Goal: Task Accomplishment & Management: Use online tool/utility

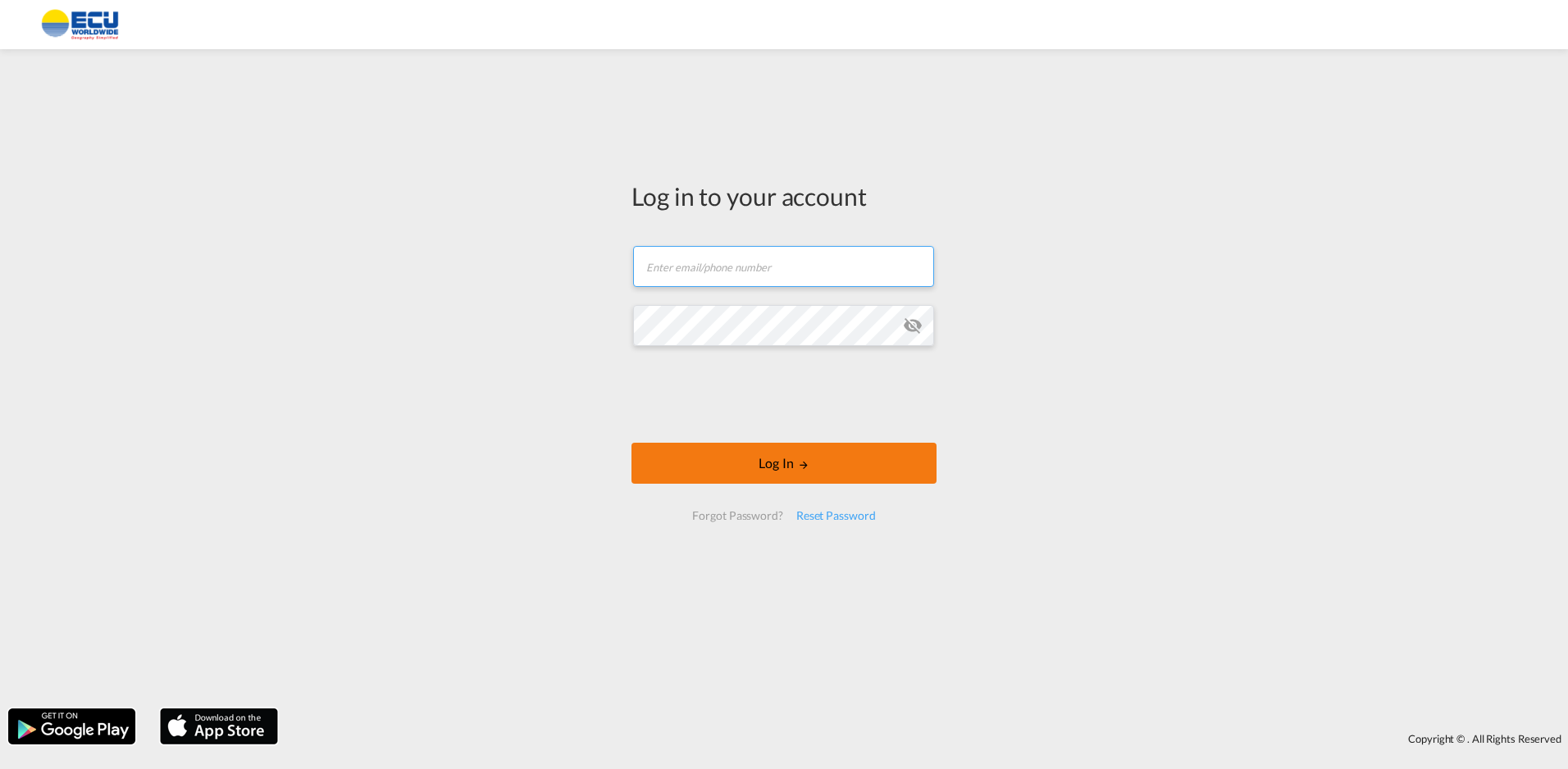
type input "AndreaTumiati@ecuworldwide.com"
click at [752, 455] on button "Log In" at bounding box center [784, 464] width 305 height 41
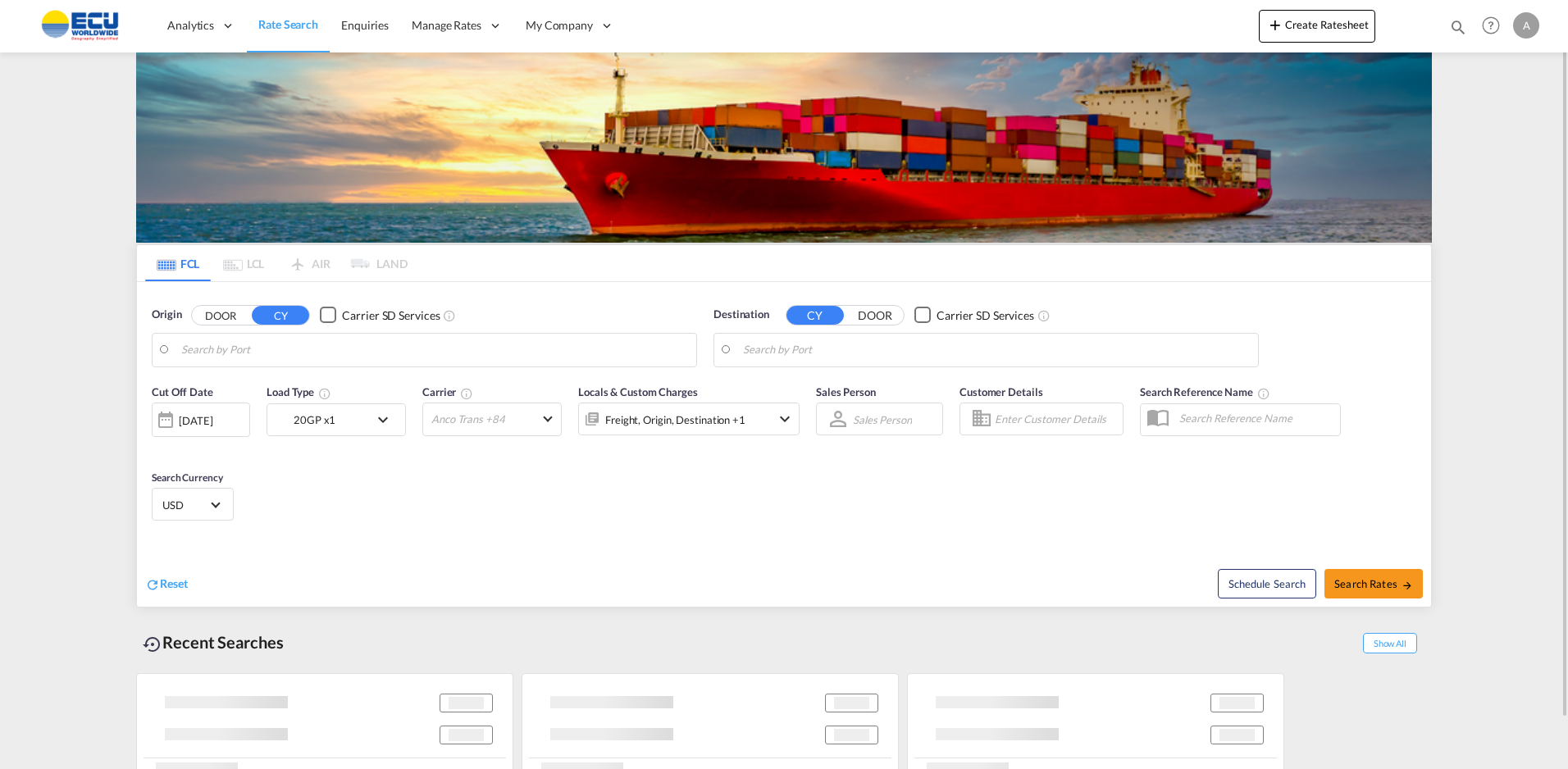
type input "[GEOGRAPHIC_DATA] ([GEOGRAPHIC_DATA]), [GEOGRAPHIC_DATA]"
type input "[GEOGRAPHIC_DATA], [GEOGRAPHIC_DATA]"
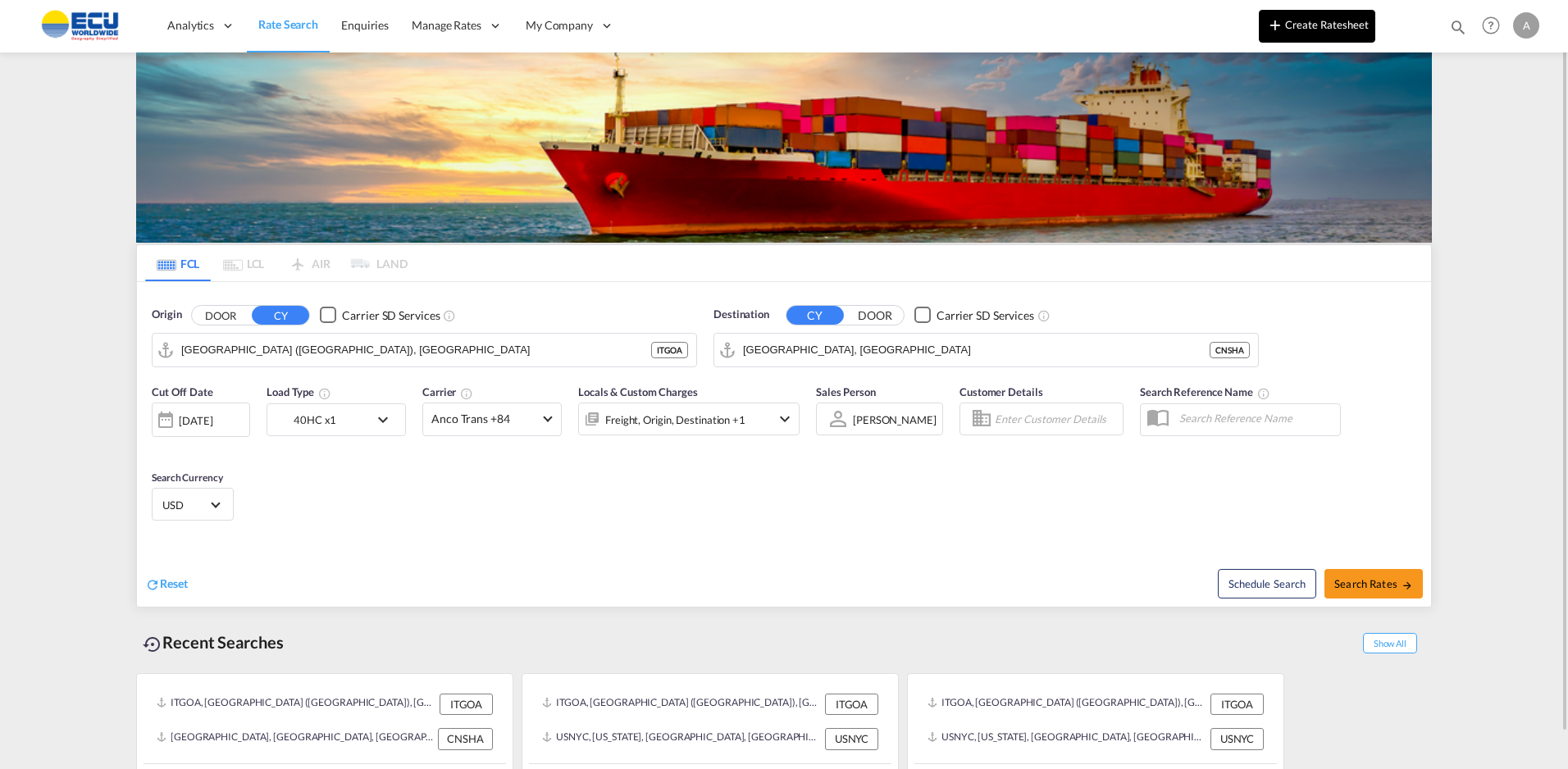
click at [1287, 29] on button "Create Ratesheet" at bounding box center [1317, 26] width 116 height 33
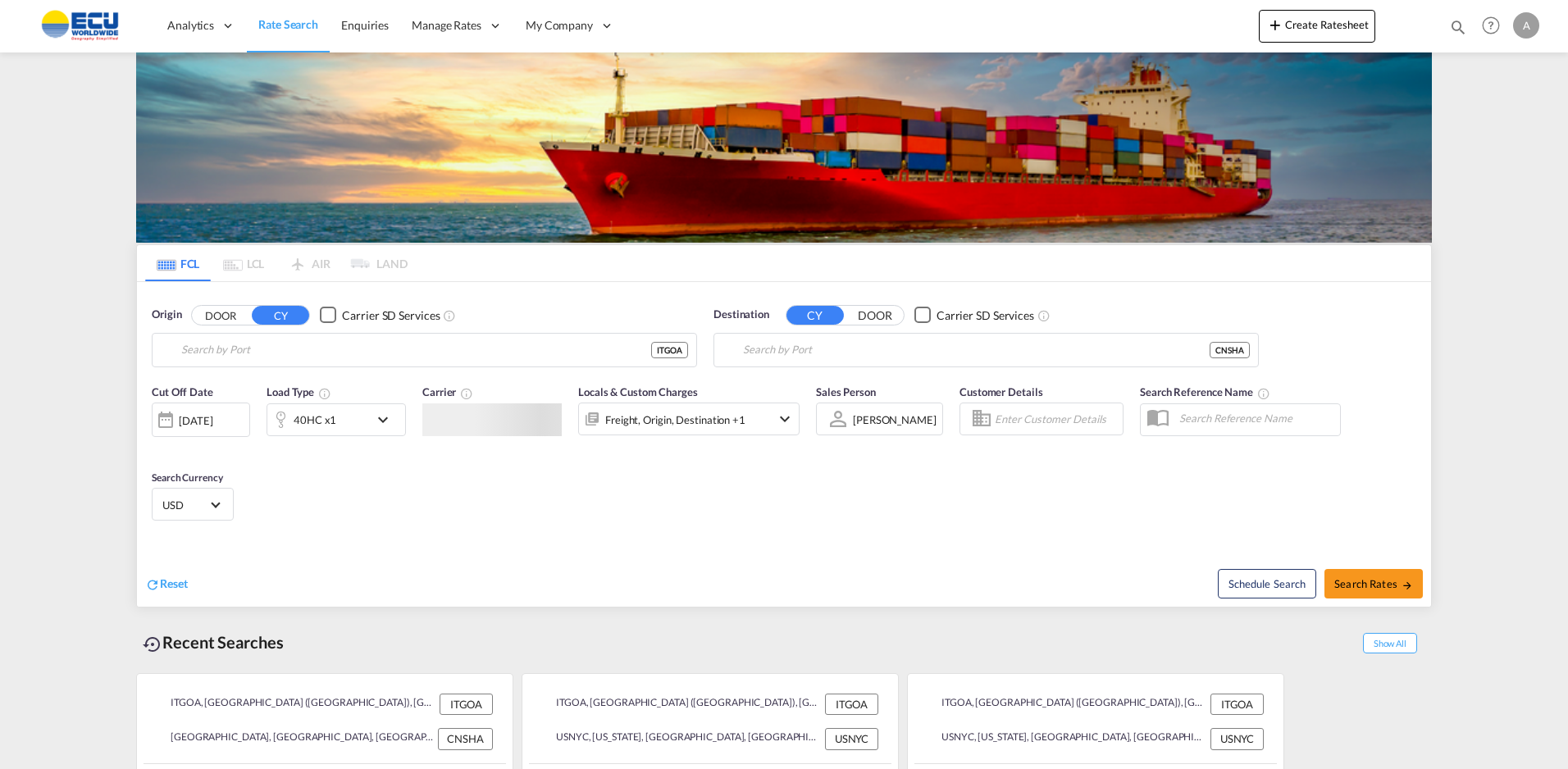
type input "[GEOGRAPHIC_DATA] ([GEOGRAPHIC_DATA]), [GEOGRAPHIC_DATA]"
type input "[GEOGRAPHIC_DATA], [GEOGRAPHIC_DATA]"
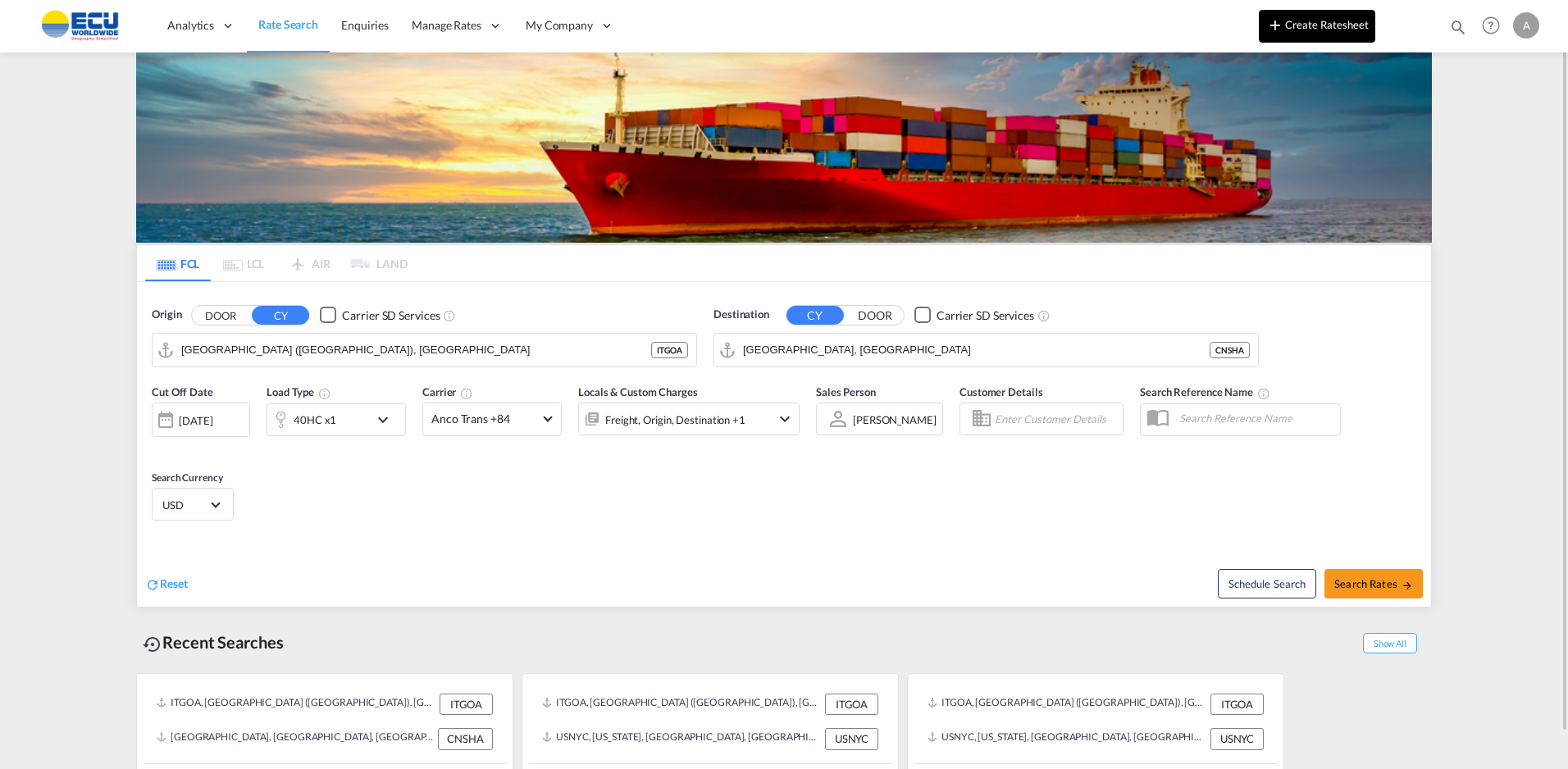
click at [1300, 26] on button "Create Ratesheet" at bounding box center [1317, 26] width 116 height 33
click at [1332, 28] on button "Create Ratesheet" at bounding box center [1317, 26] width 116 height 33
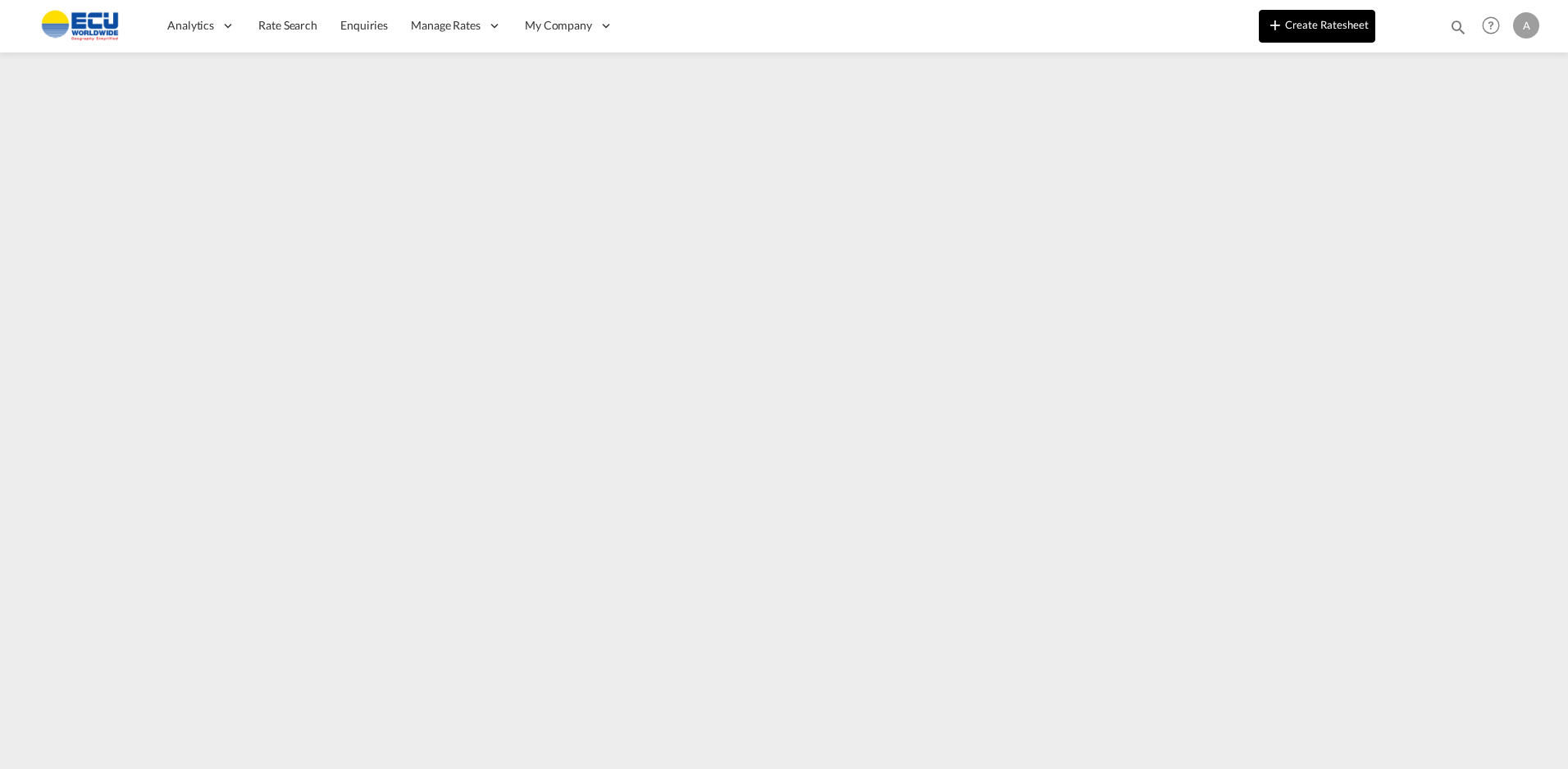
drag, startPoint x: 1322, startPoint y: 17, endPoint x: 1303, endPoint y: 30, distance: 23.0
click at [1322, 17] on button "Create Ratesheet" at bounding box center [1317, 26] width 116 height 33
click at [1302, 28] on button "Create Ratesheet" at bounding box center [1317, 26] width 116 height 33
click at [1329, 23] on button "Create Ratesheet" at bounding box center [1317, 26] width 116 height 33
click at [1306, 25] on button "Create Ratesheet" at bounding box center [1317, 26] width 116 height 33
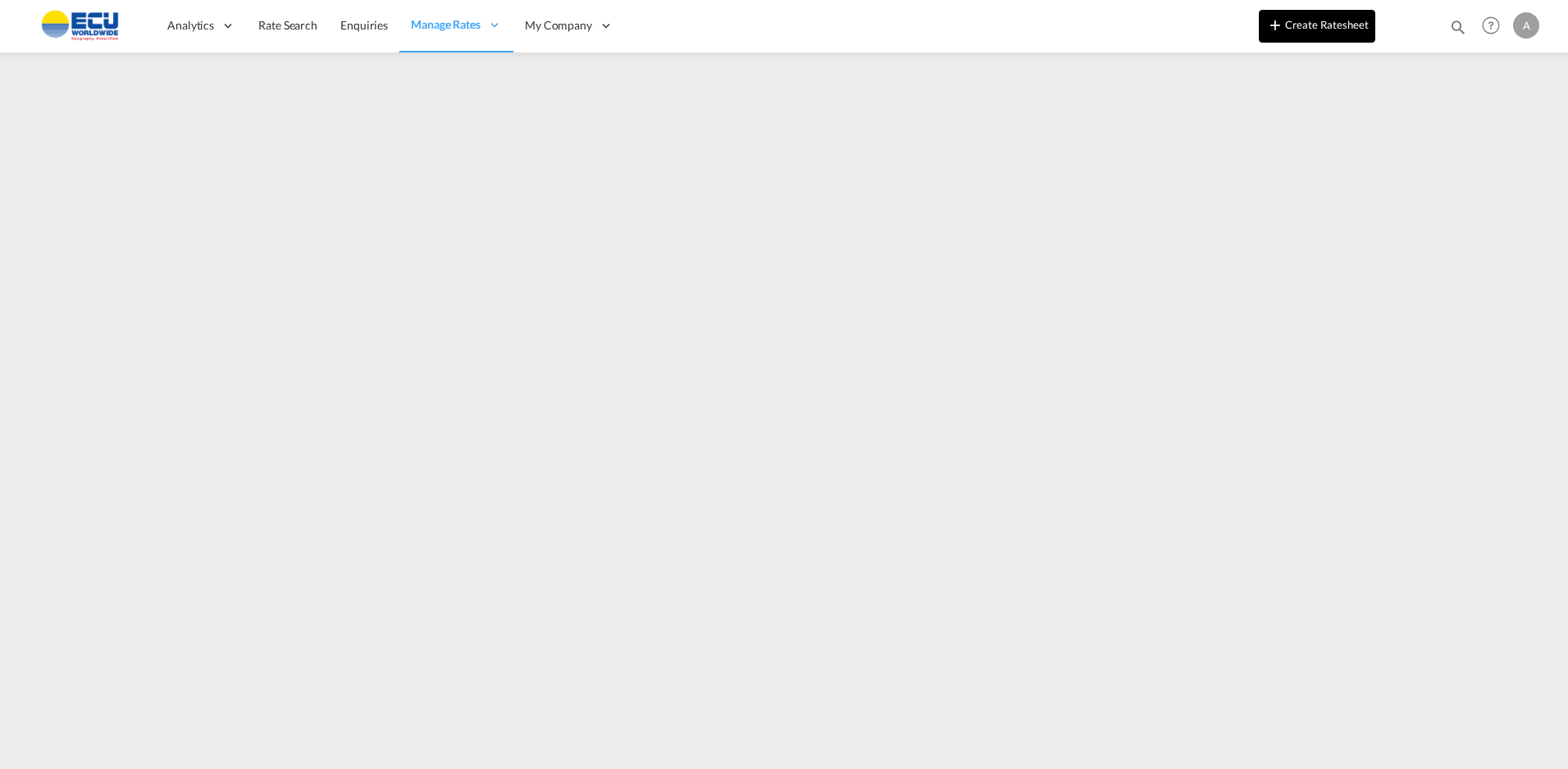
click at [1287, 27] on button "Create Ratesheet" at bounding box center [1317, 26] width 116 height 33
click at [1287, 23] on button "Create Ratesheet" at bounding box center [1317, 26] width 116 height 33
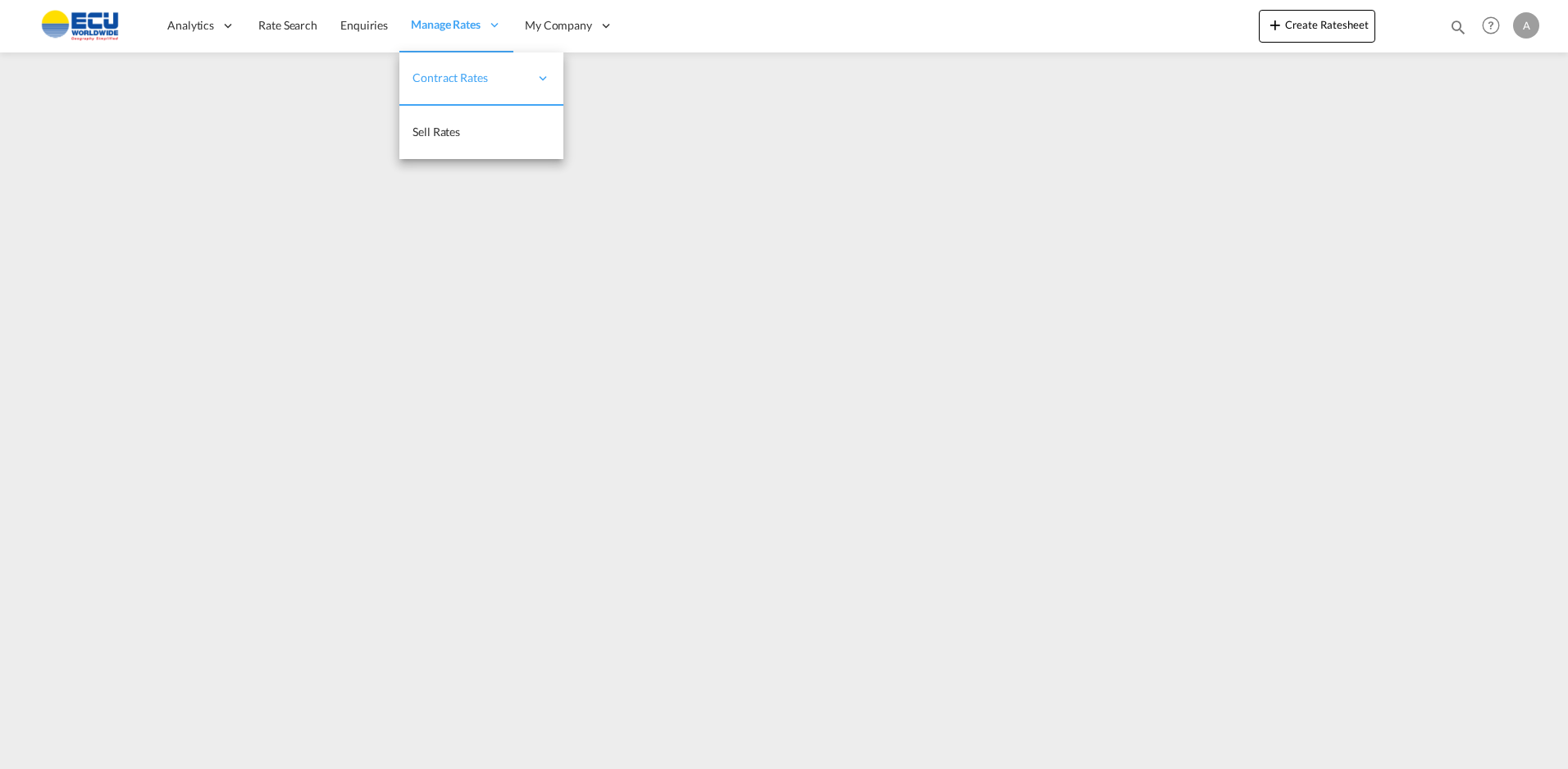
click at [446, 14] on div "Manage Rates" at bounding box center [456, 26] width 114 height 54
click at [292, 25] on span "Rate Search" at bounding box center [288, 25] width 59 height 14
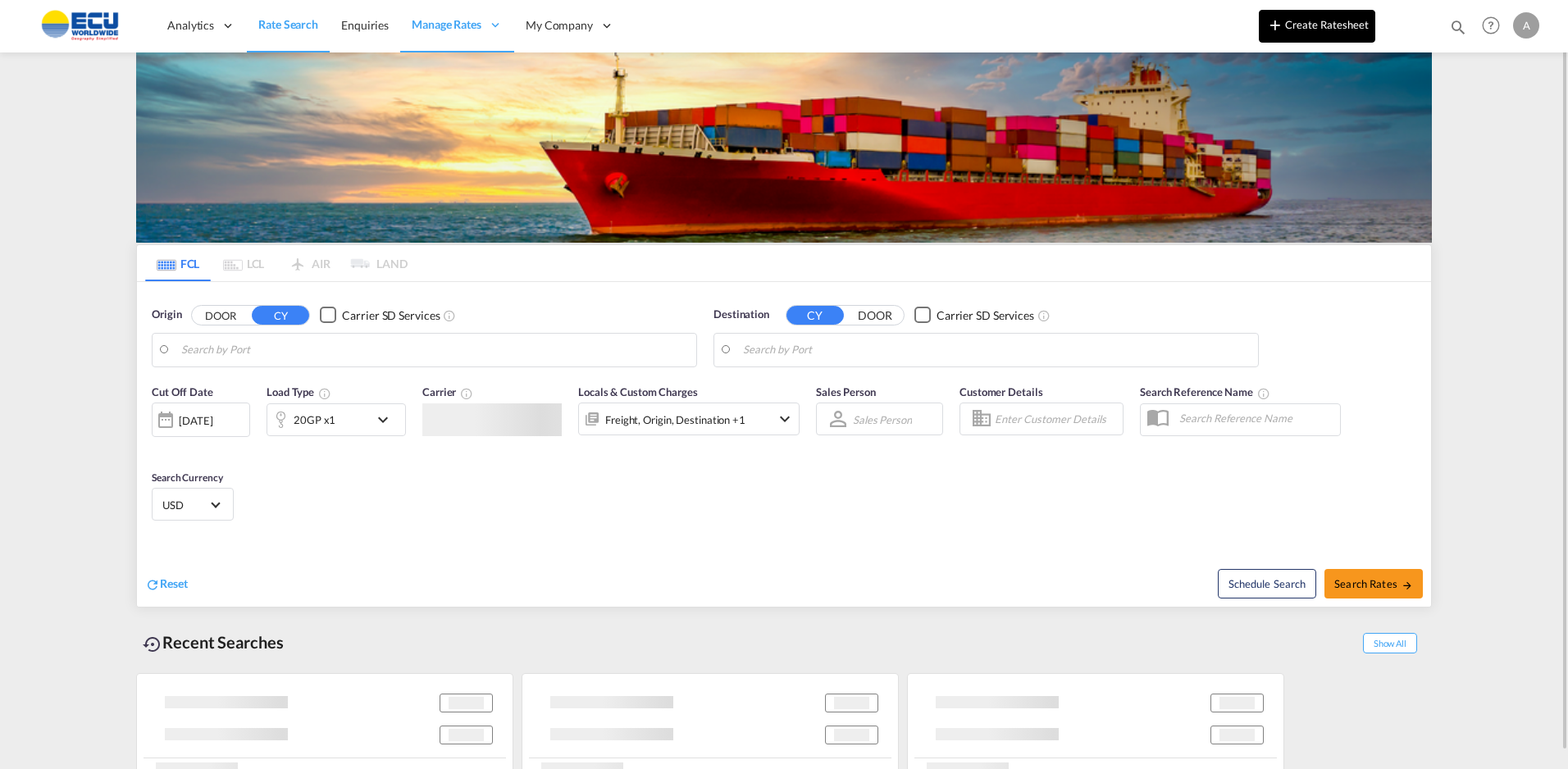
click at [1311, 21] on button "Create Ratesheet" at bounding box center [1317, 26] width 116 height 33
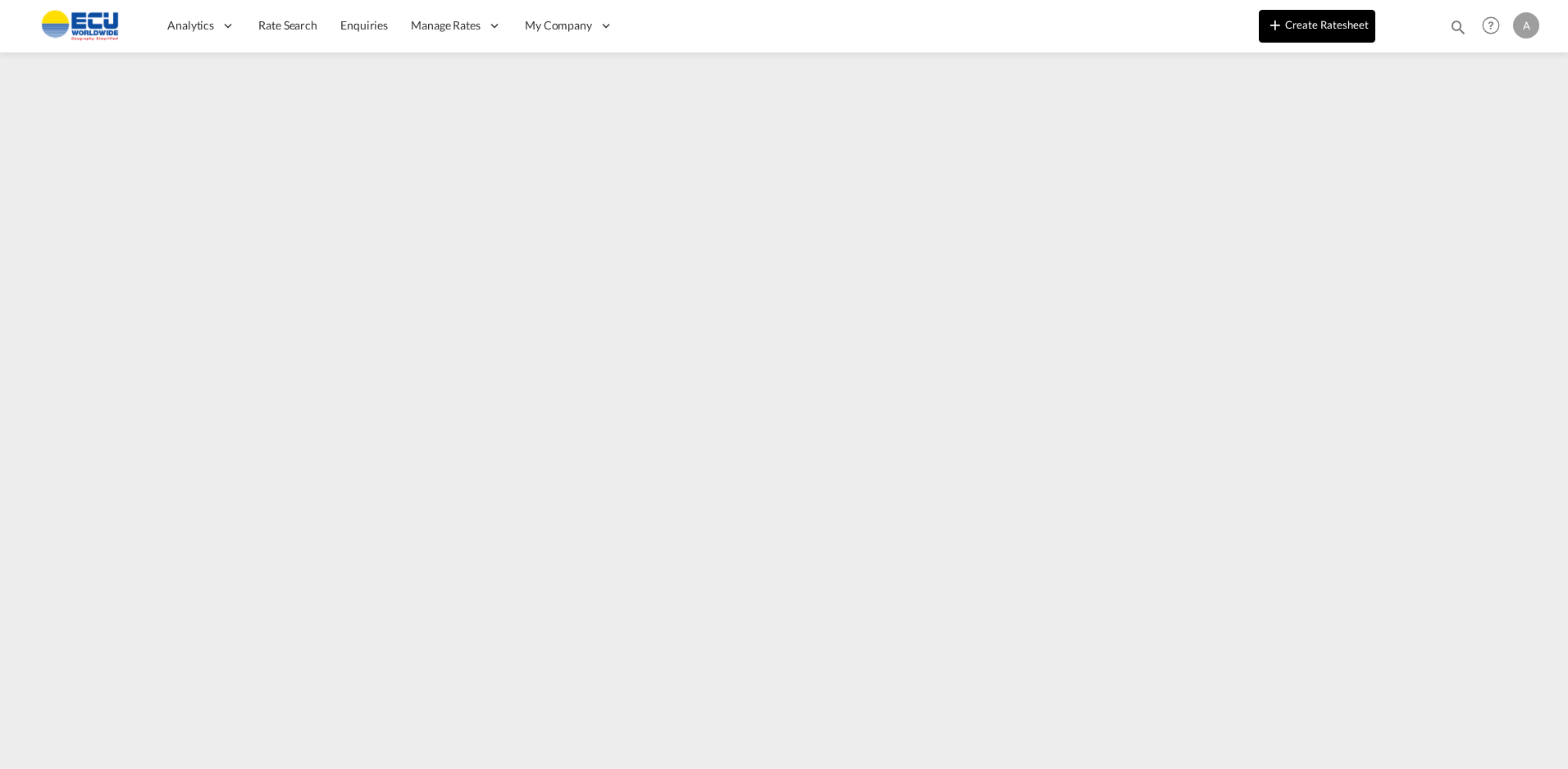
click at [1306, 34] on button "Create Ratesheet" at bounding box center [1317, 26] width 116 height 33
click at [1309, 23] on button "Create Ratesheet" at bounding box center [1317, 26] width 116 height 33
